Goal: Task Accomplishment & Management: Manage account settings

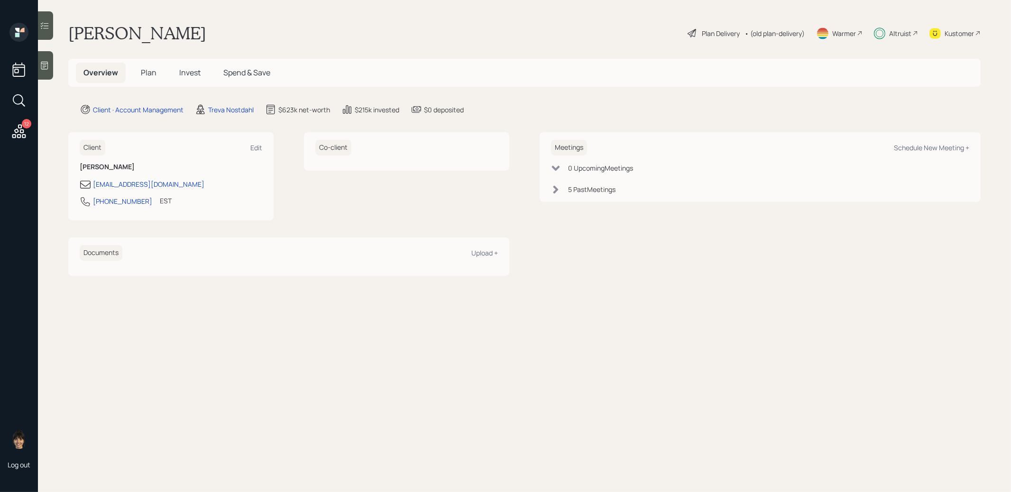
click at [185, 73] on span "Invest" at bounding box center [189, 72] width 21 height 10
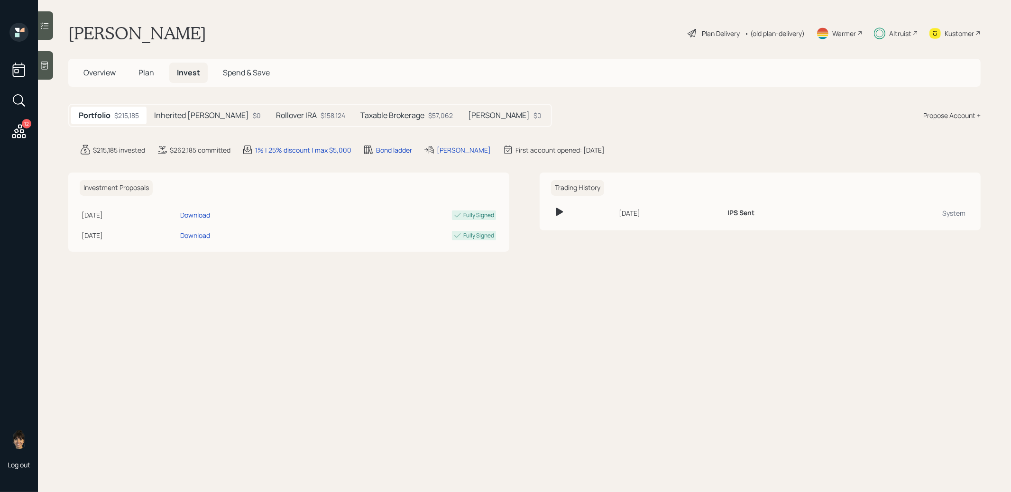
click at [468, 114] on h5 "[PERSON_NAME]" at bounding box center [499, 115] width 62 height 9
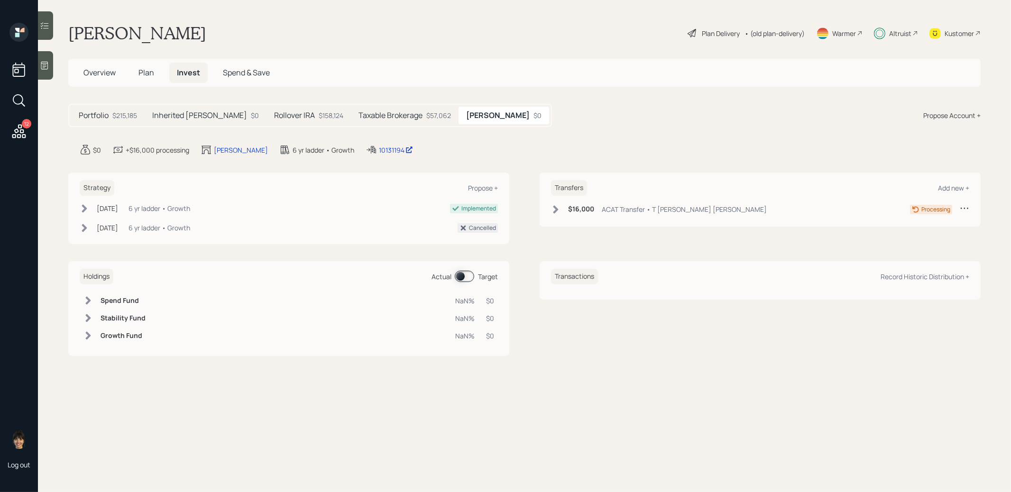
click at [176, 117] on h5 "Inherited [PERSON_NAME]" at bounding box center [199, 115] width 95 height 9
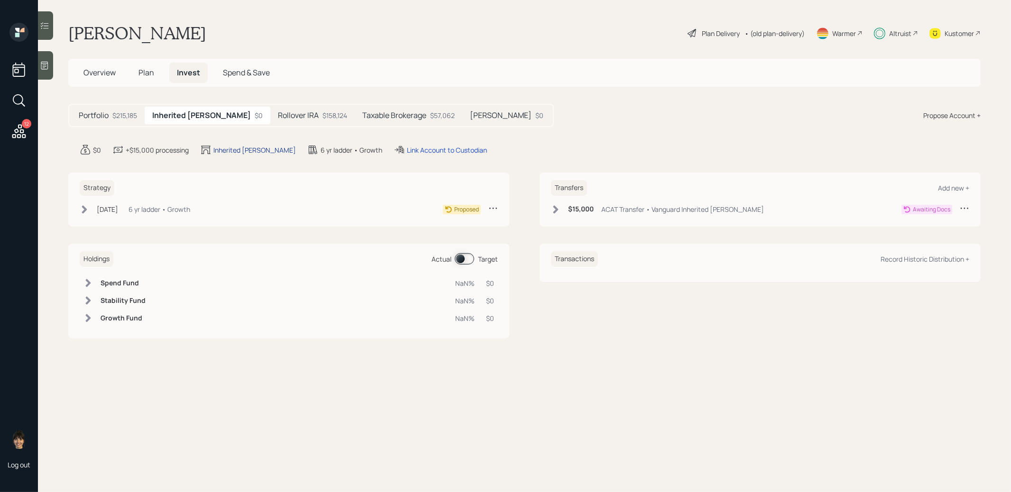
click at [240, 145] on div "Inherited [PERSON_NAME]" at bounding box center [254, 150] width 82 height 10
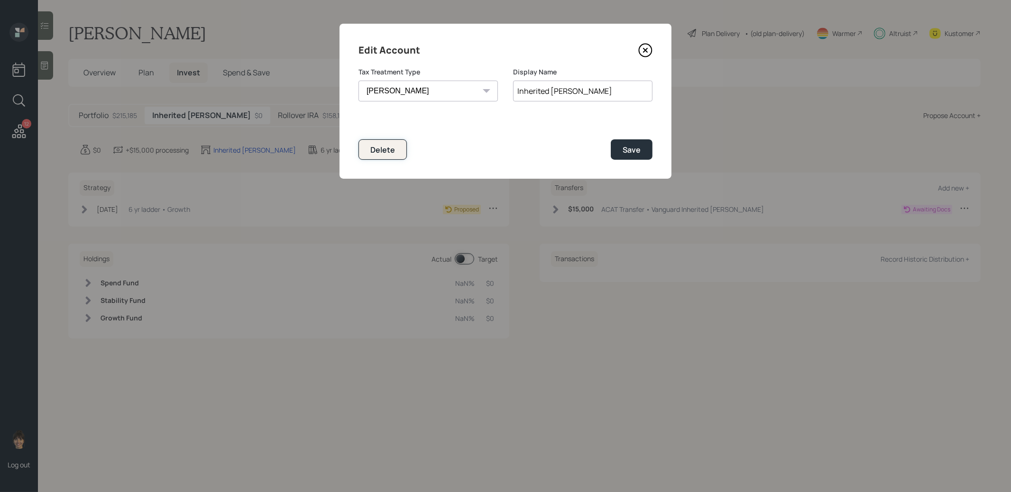
click at [390, 153] on div "Delete" at bounding box center [382, 150] width 25 height 10
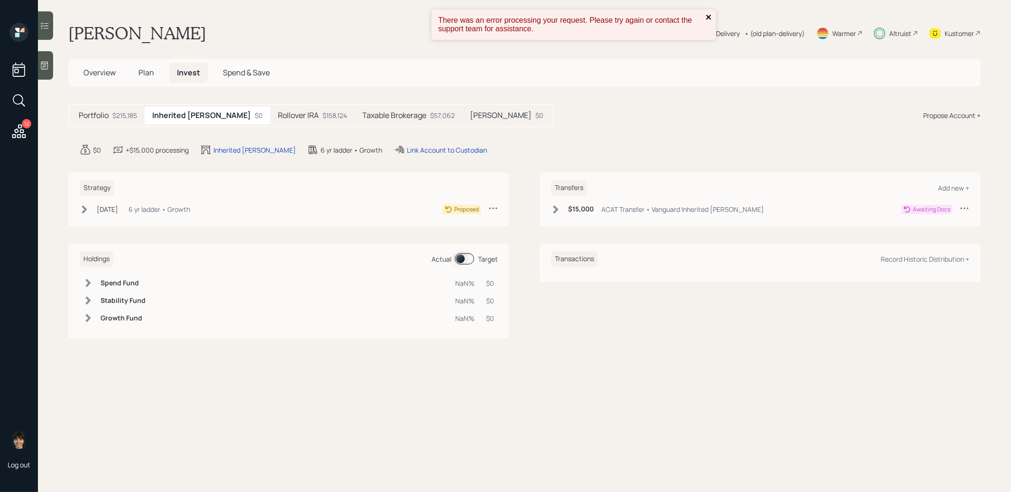
click at [709, 17] on icon "close" at bounding box center [708, 17] width 5 height 5
